Goal: Task Accomplishment & Management: Manage account settings

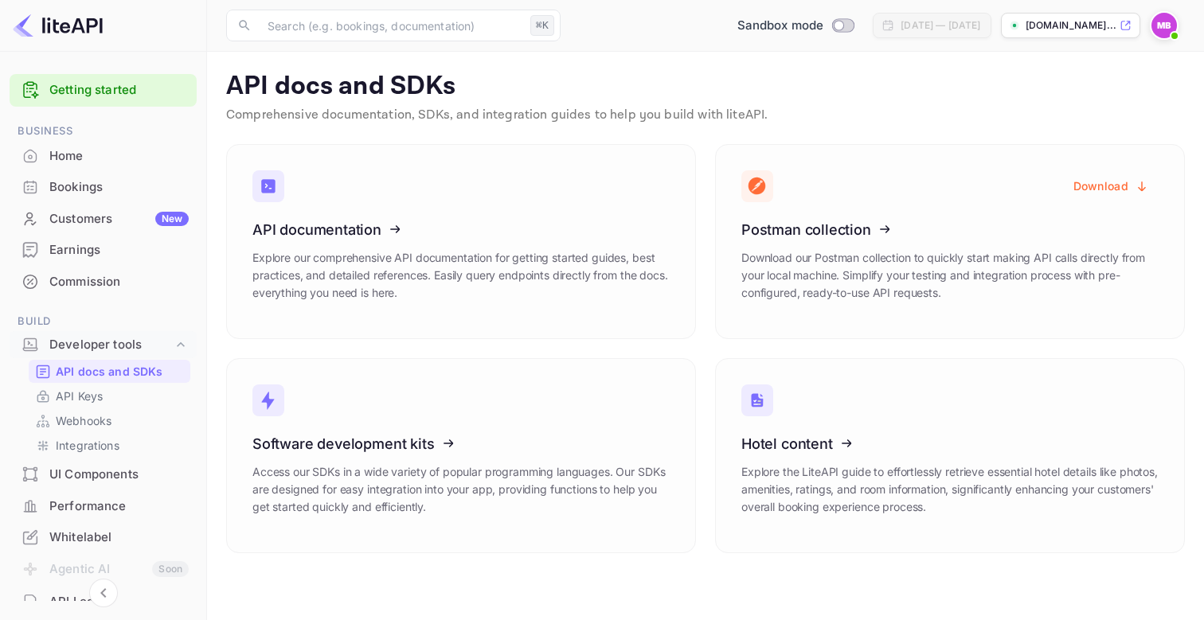
click at [1166, 32] on img at bounding box center [1164, 25] width 25 height 25
click at [1085, 123] on div "Settings" at bounding box center [1086, 126] width 183 height 38
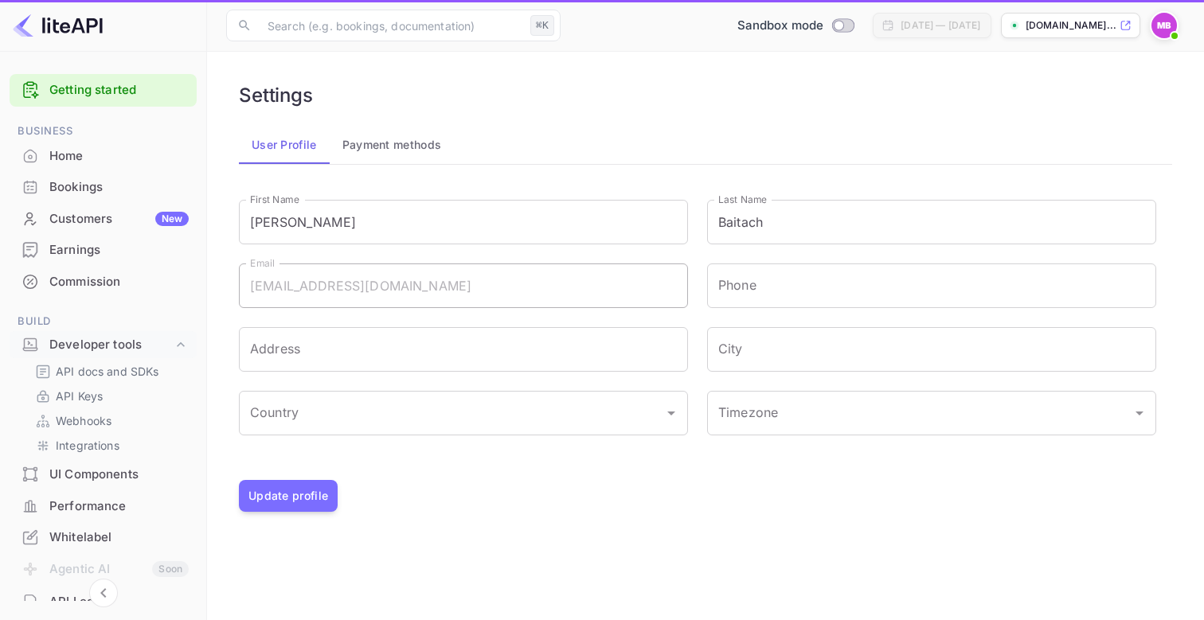
type input "(GMT+01:00) [GEOGRAPHIC_DATA]"
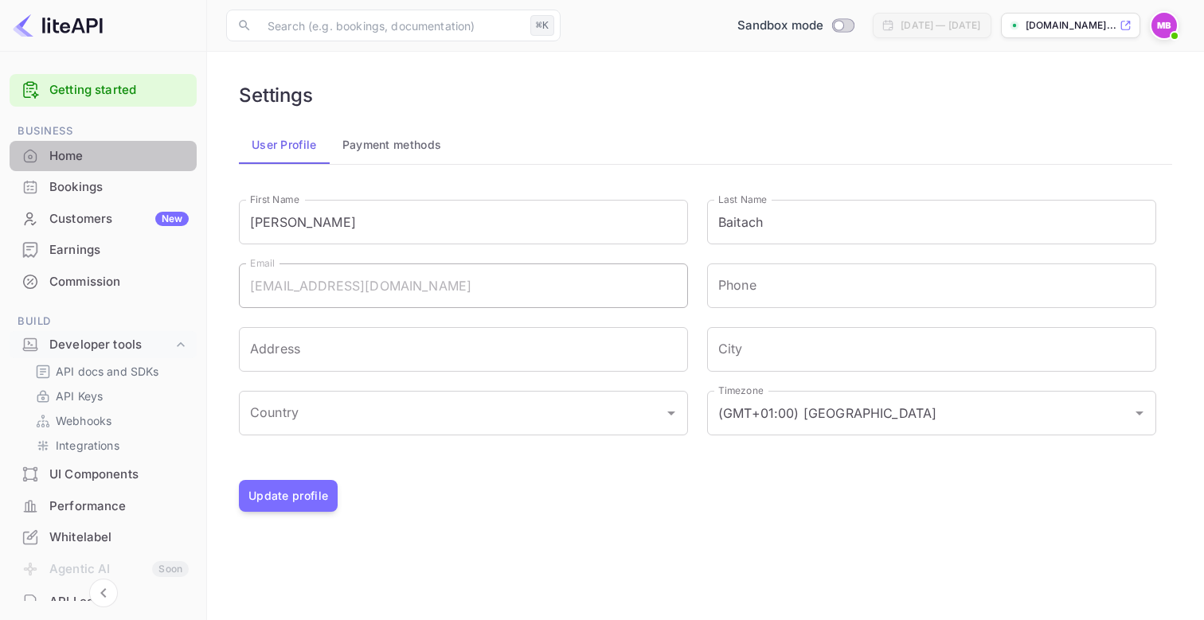
click at [96, 160] on div "Home" at bounding box center [118, 156] width 139 height 18
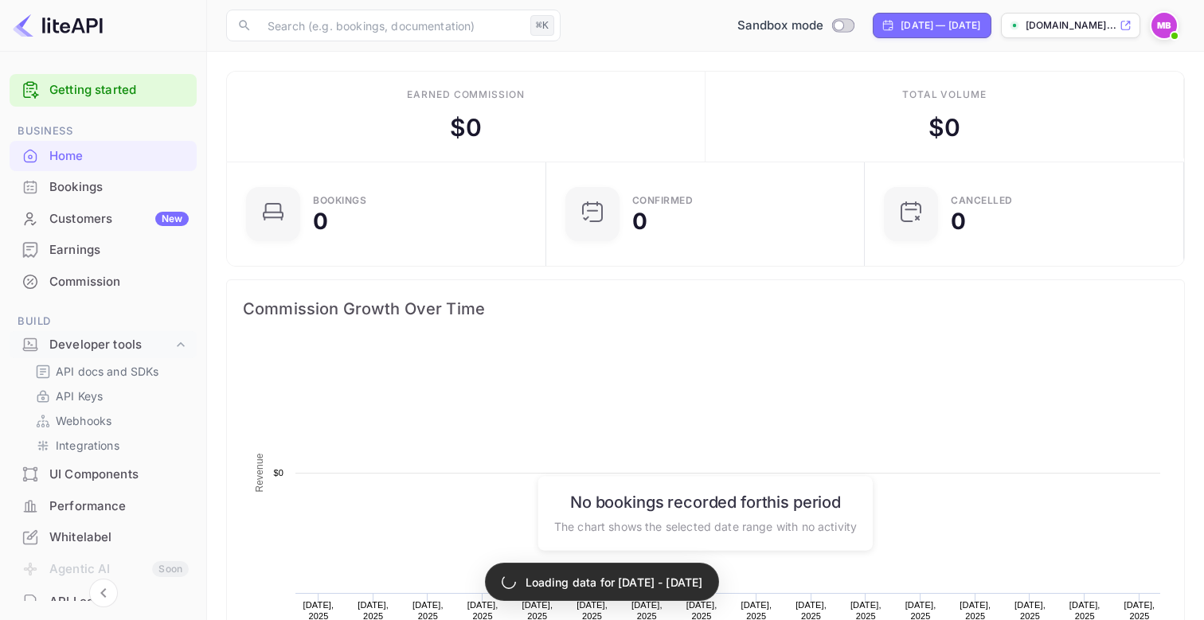
scroll to position [1, 1]
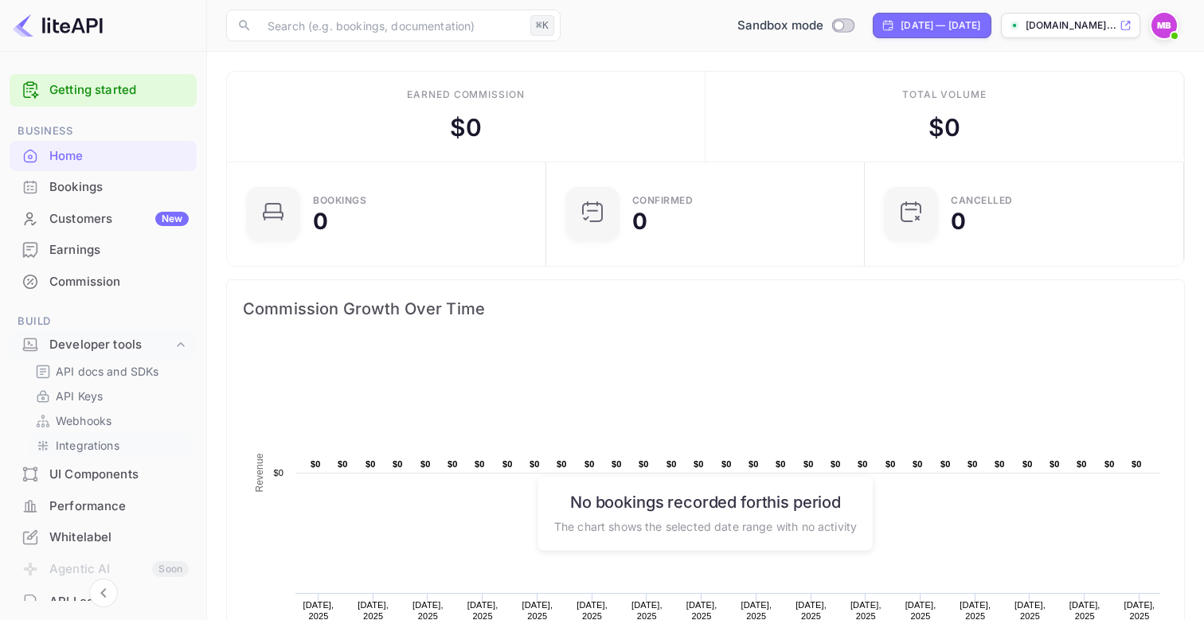
click at [101, 447] on p "Integrations" at bounding box center [88, 445] width 64 height 17
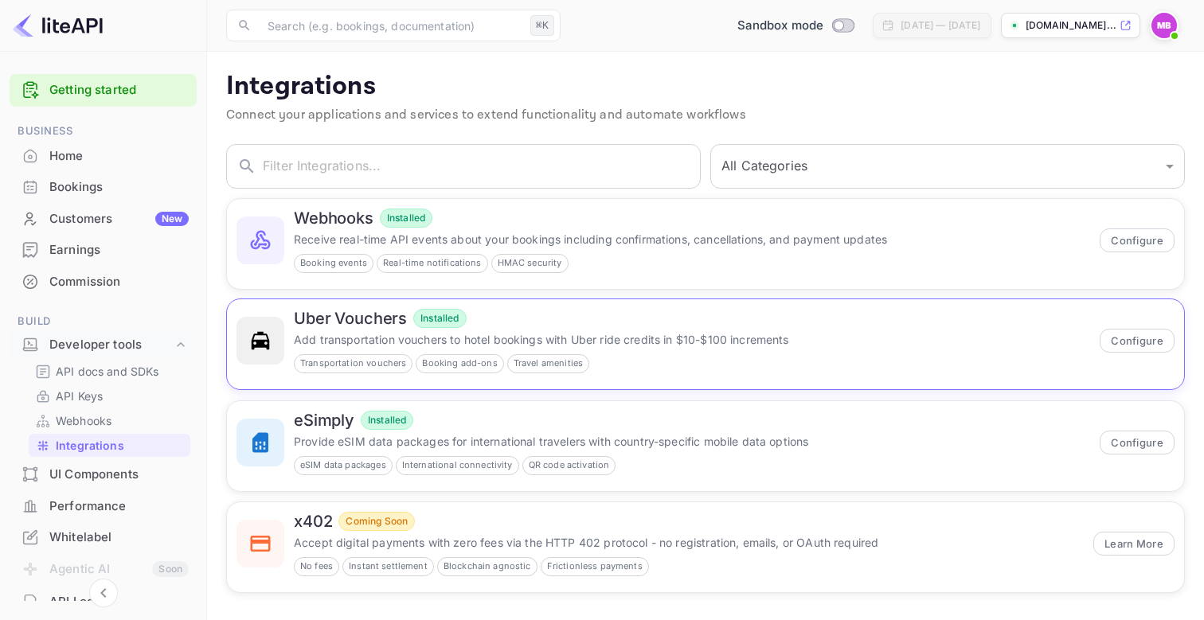
scroll to position [6, 0]
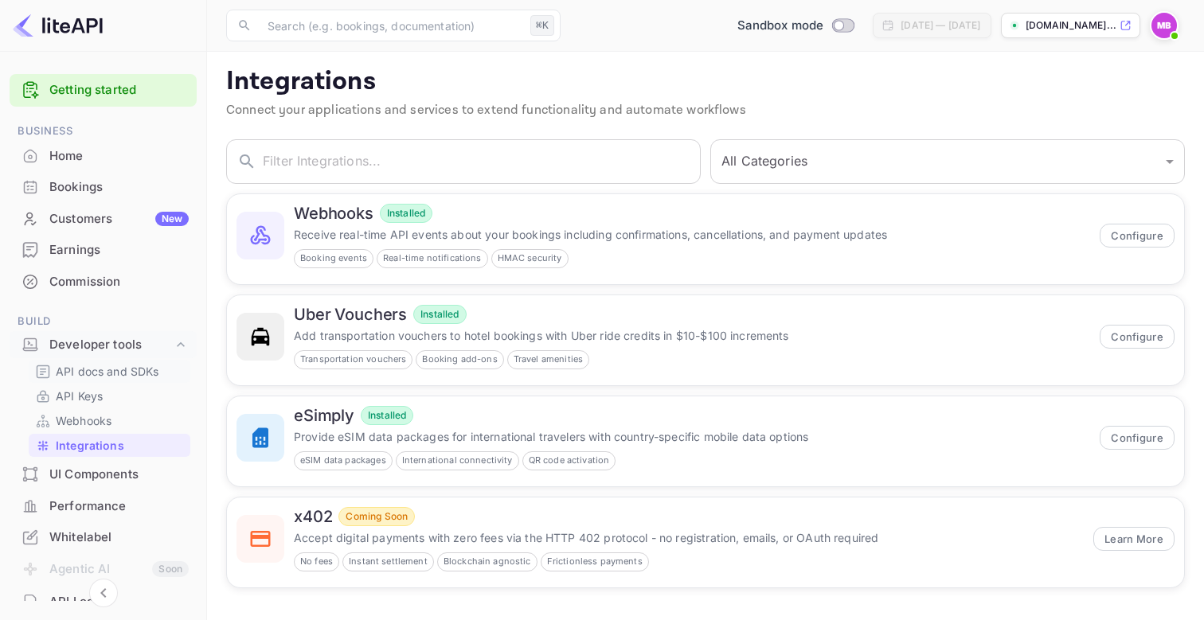
click at [112, 379] on p "API docs and SDKs" at bounding box center [108, 371] width 104 height 17
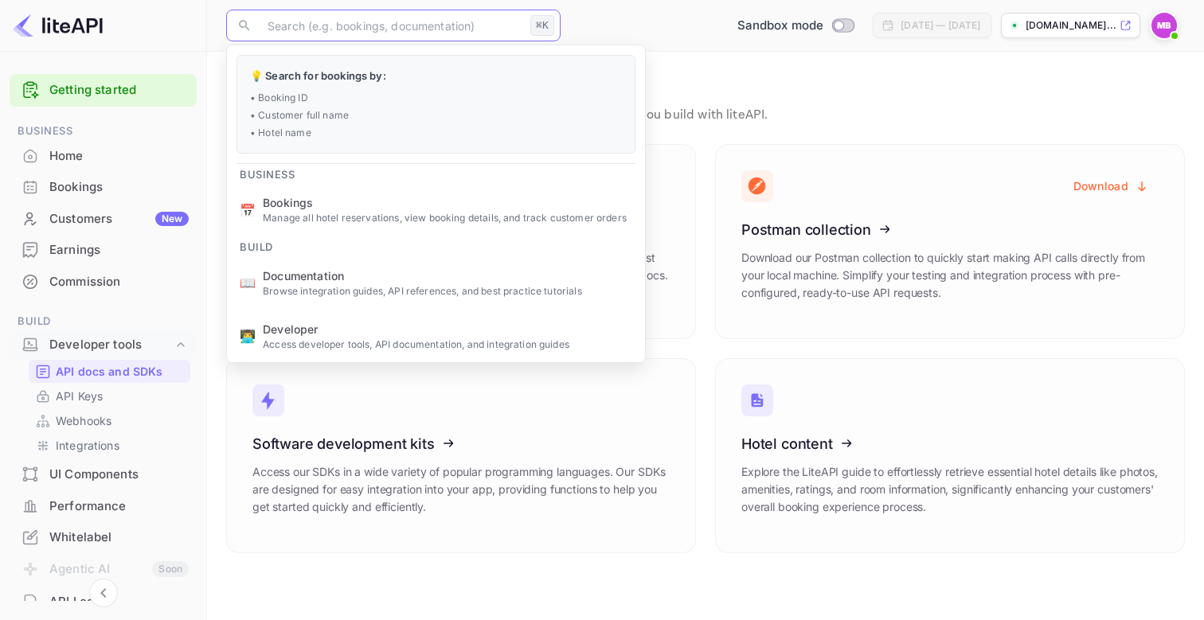
click at [443, 22] on input "text" at bounding box center [391, 26] width 266 height 32
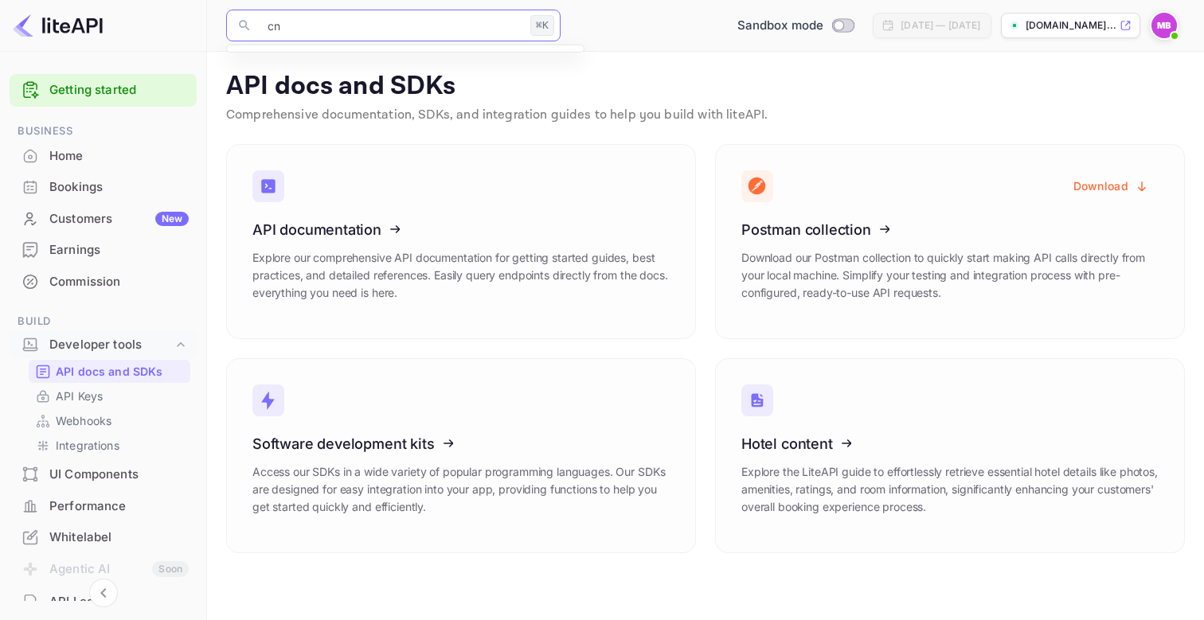
type input "c"
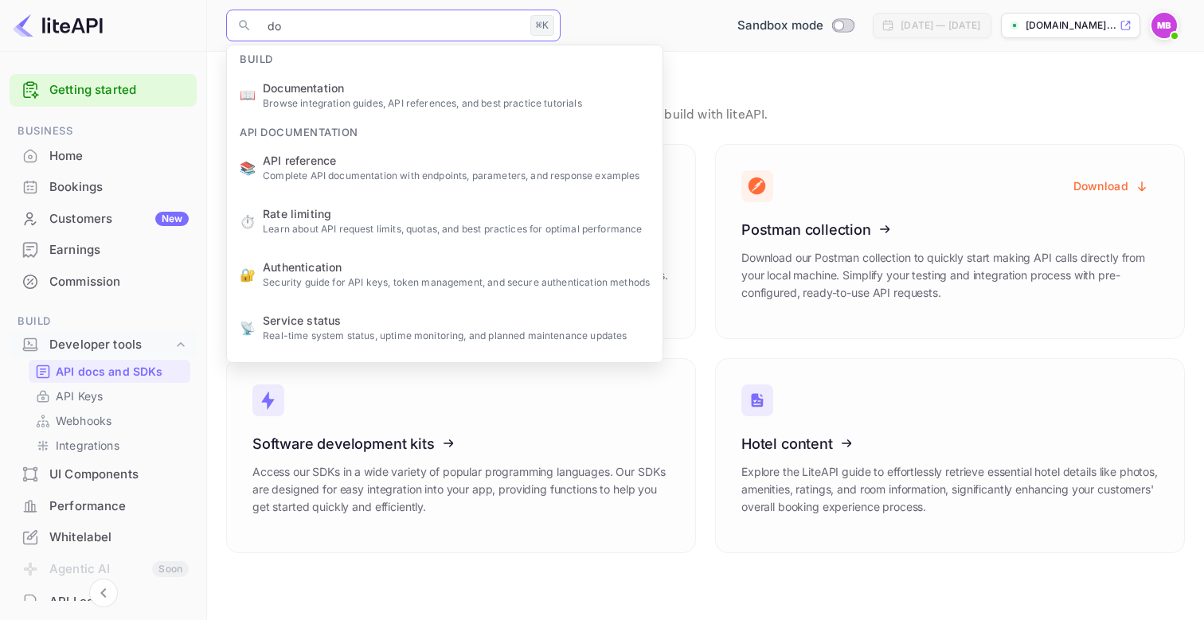
type input "d"
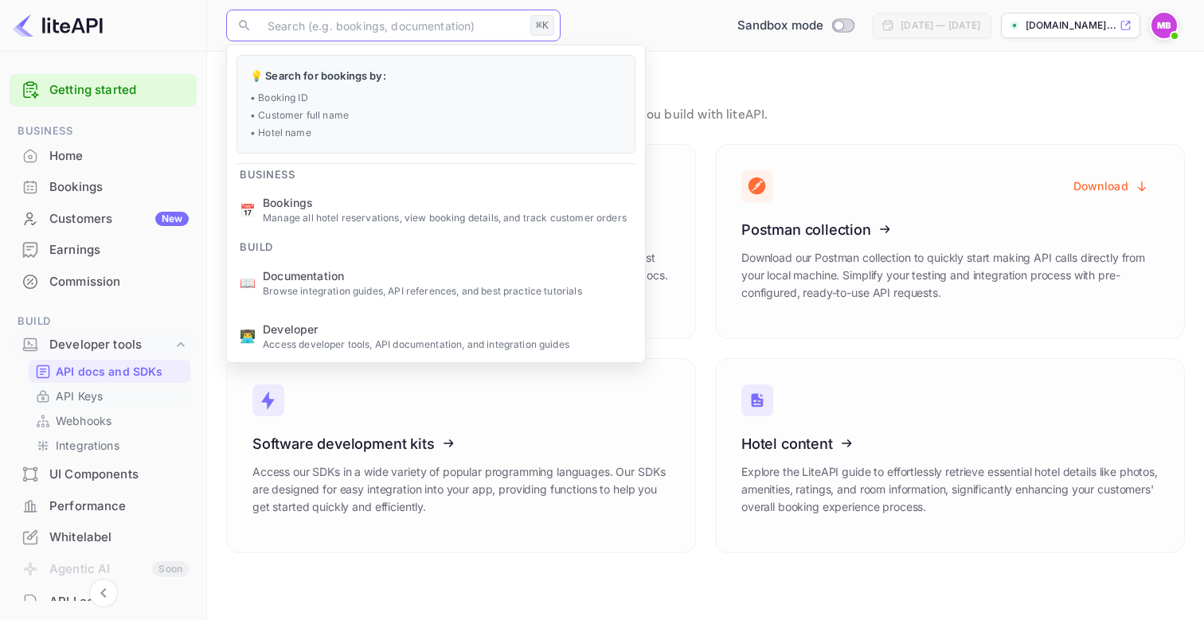
click at [96, 398] on p "API Keys" at bounding box center [79, 396] width 47 height 17
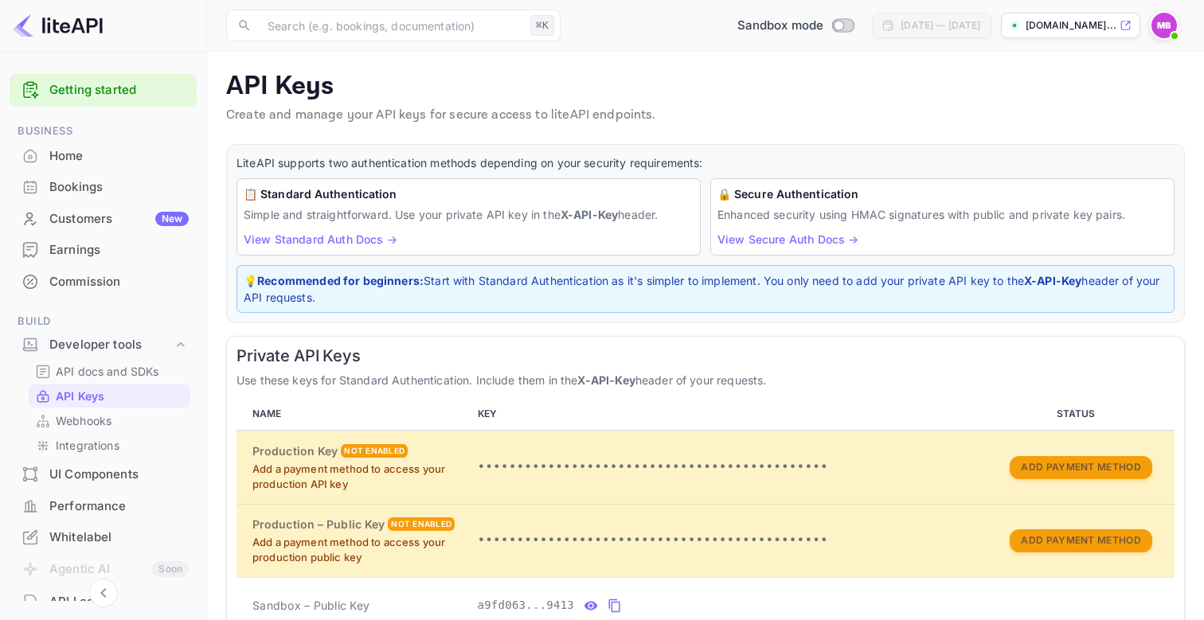
click at [92, 537] on div "Whitelabel" at bounding box center [118, 538] width 139 height 18
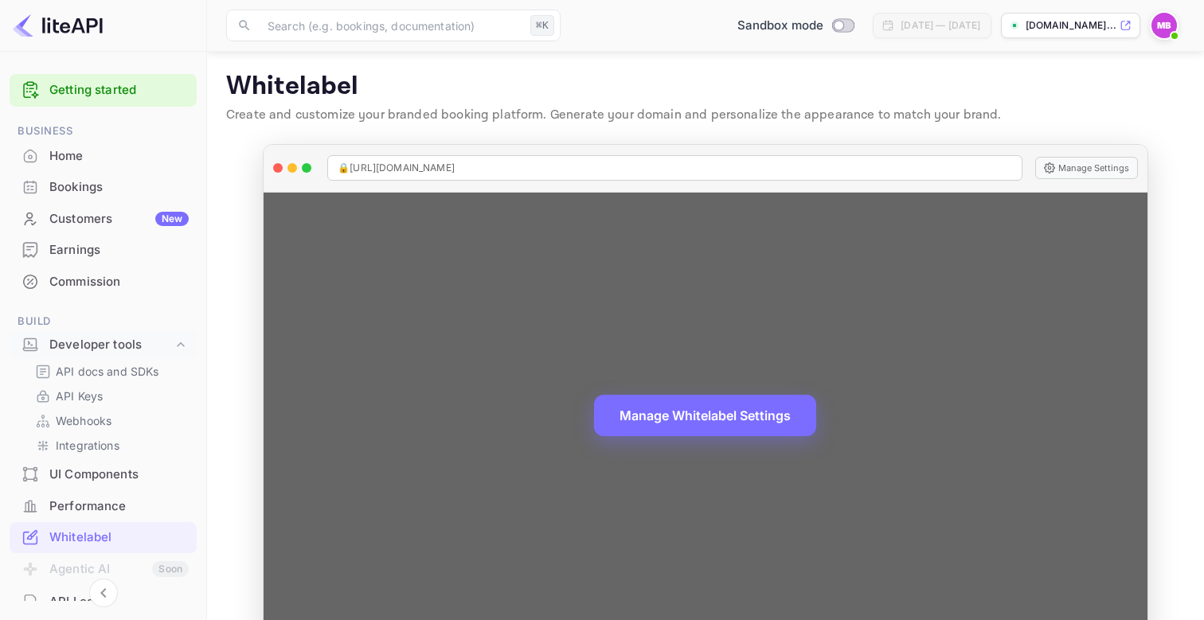
scroll to position [39, 0]
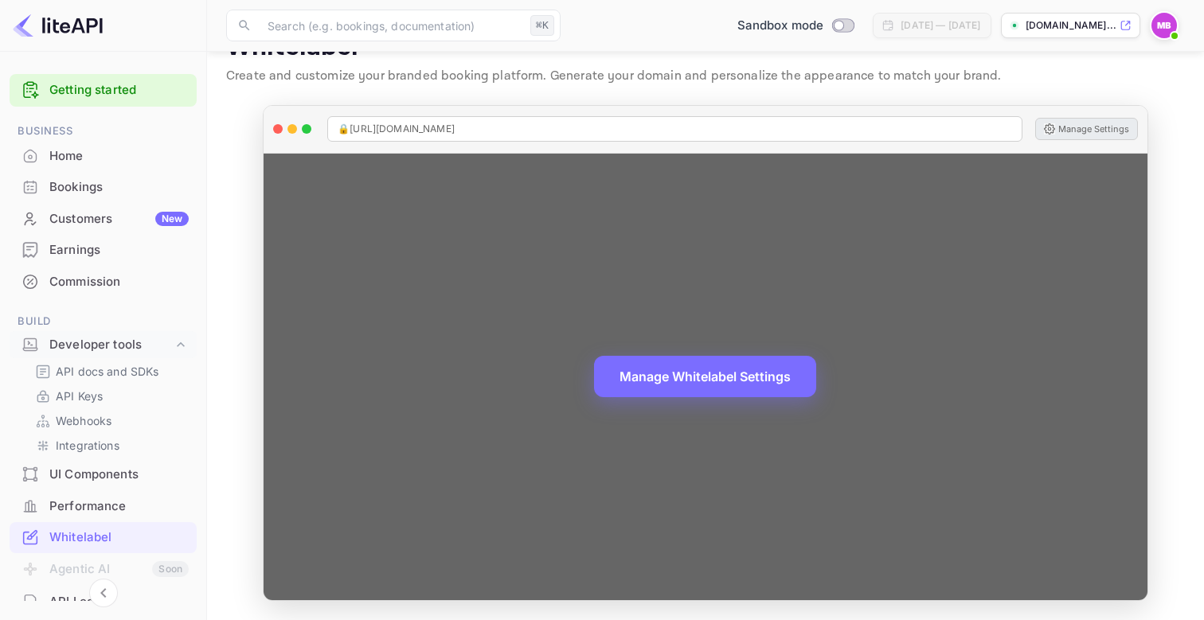
click at [1083, 124] on button "Manage Settings" at bounding box center [1086, 129] width 103 height 22
